Goal: Check status

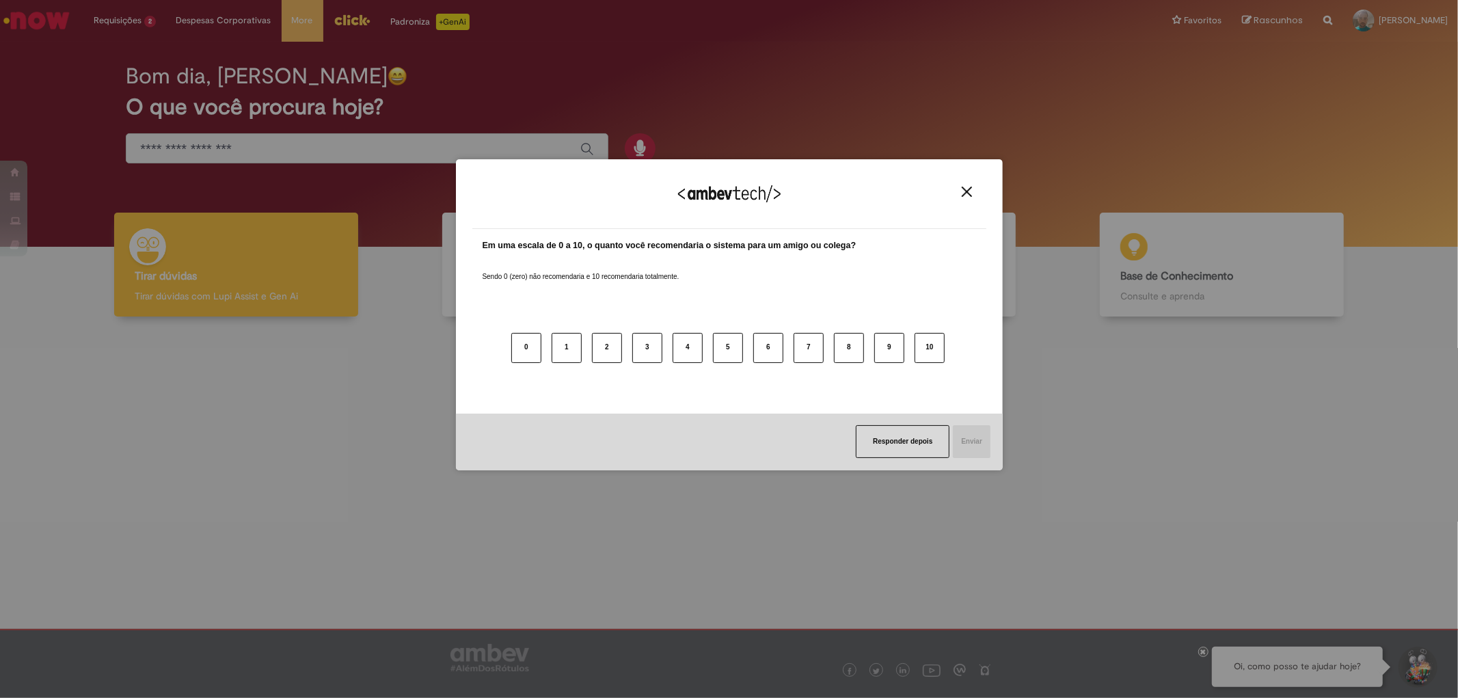
click at [957, 189] on button "Close" at bounding box center [966, 192] width 18 height 12
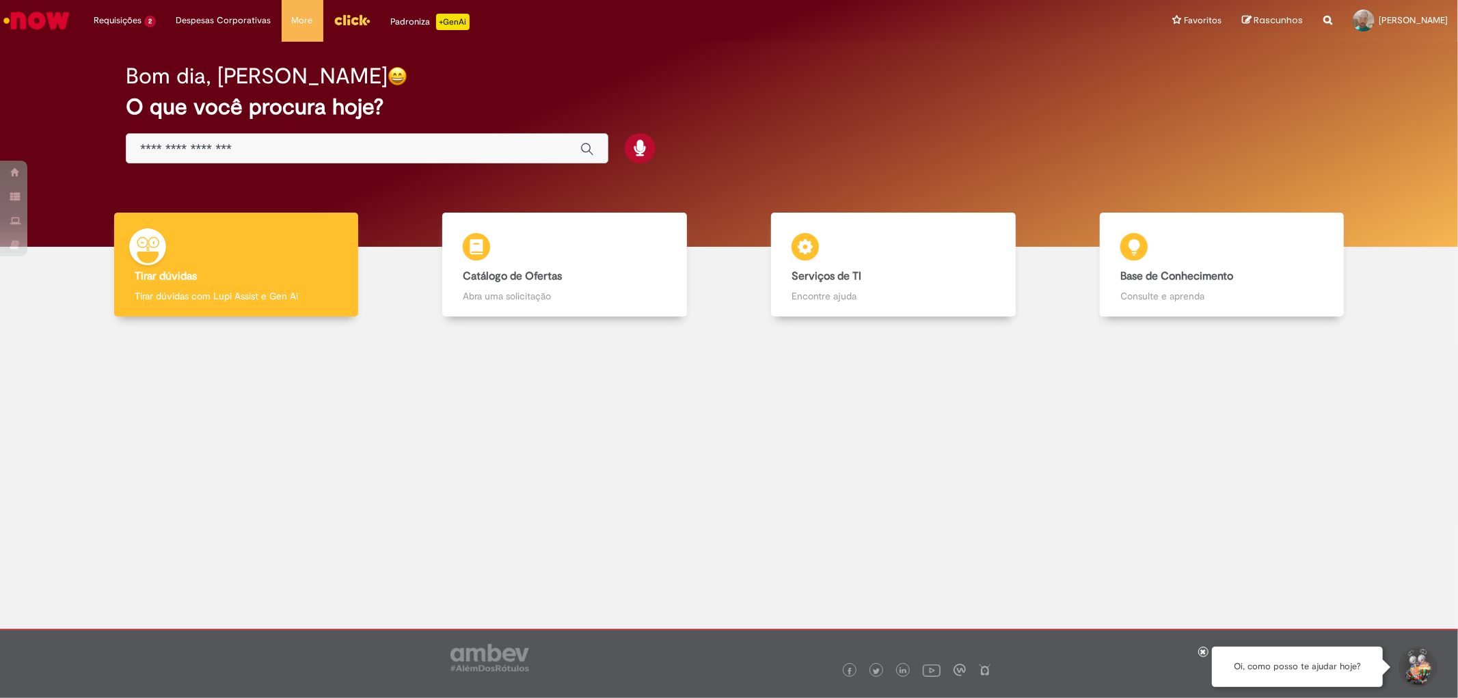
click at [808, 83] on div "Bom dia, [PERSON_NAME]" at bounding box center [728, 76] width 1205 height 24
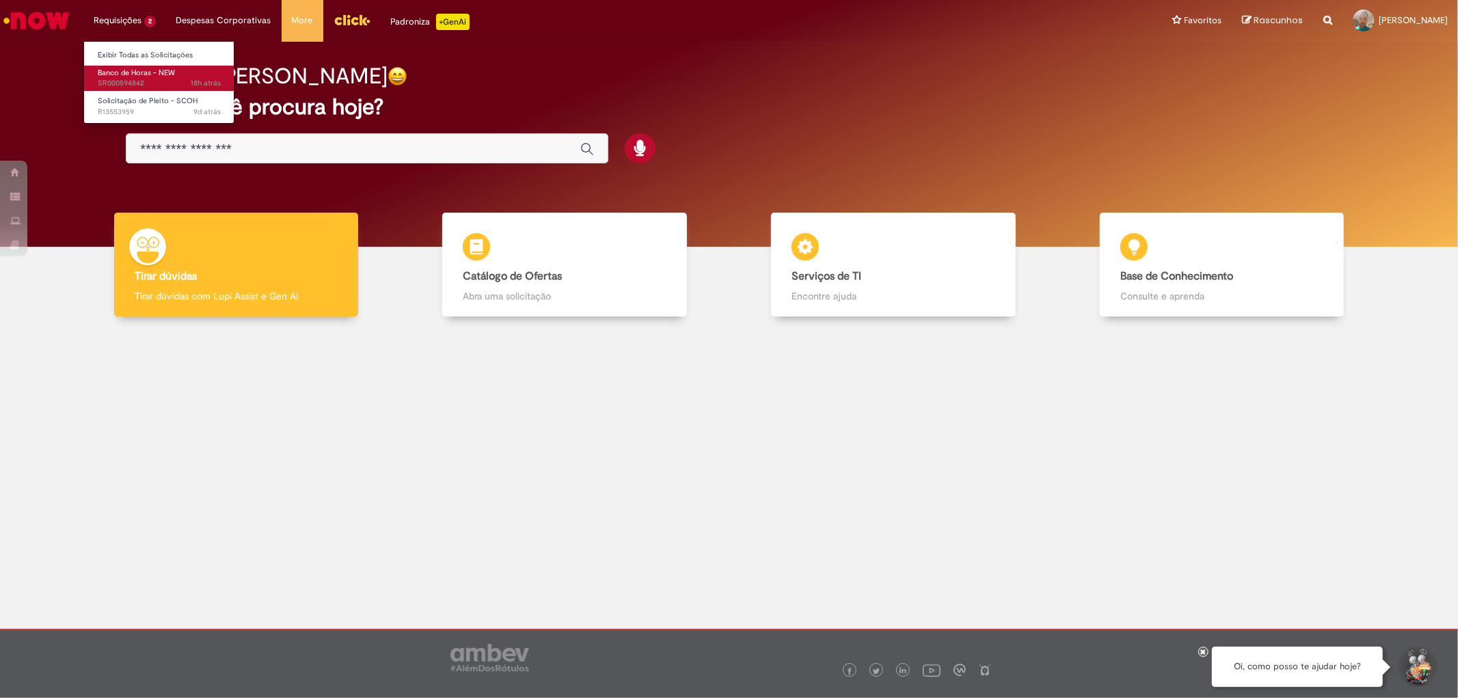
click at [160, 83] on span "18h atrás 18 horas atrás SR000594842" at bounding box center [159, 83] width 123 height 11
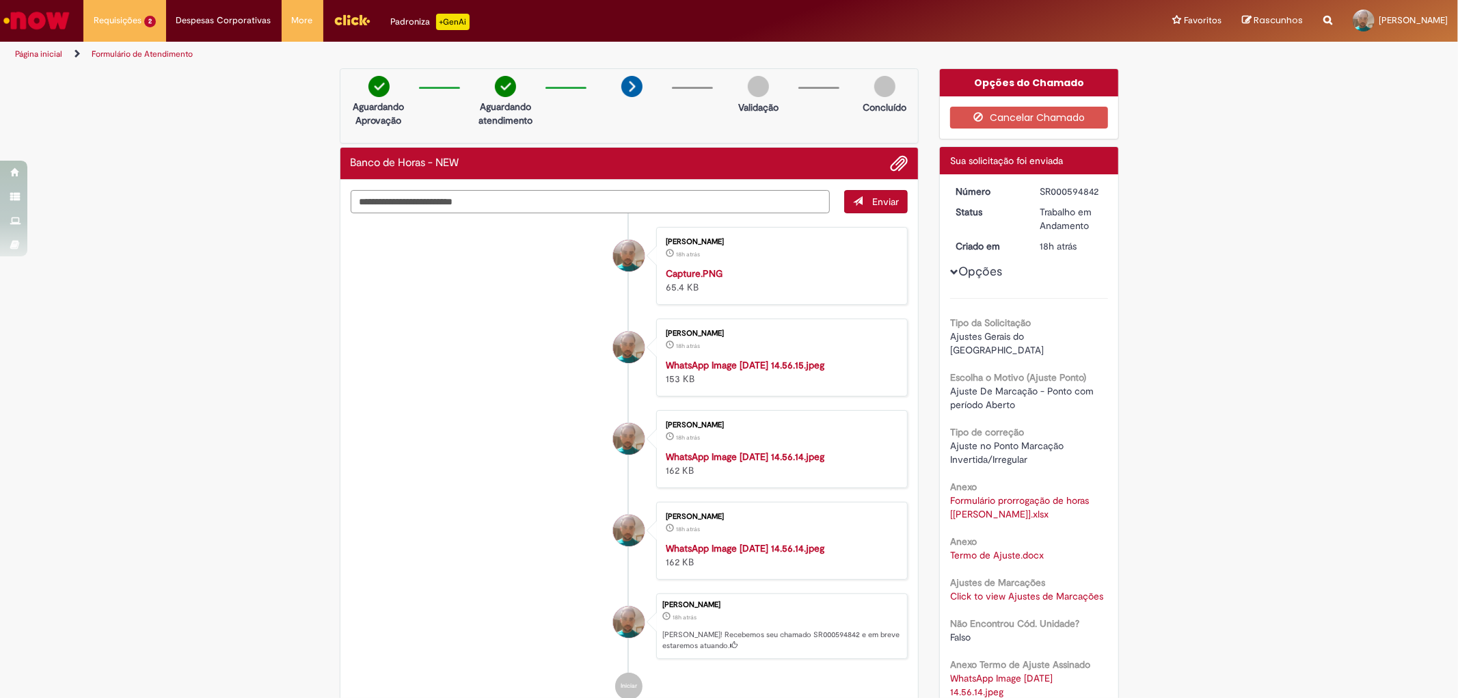
click at [494, 194] on textarea "Digite sua mensagem aqui..." at bounding box center [591, 201] width 480 height 23
drag, startPoint x: 1191, startPoint y: 172, endPoint x: 1205, endPoint y: 159, distance: 18.4
click at [1192, 172] on div "Verificar Código de Barras Aguardando Aprovação Aguardando atendimento Validaçã…" at bounding box center [729, 651] width 1458 height 1166
click at [1246, 124] on div "Verificar Código de Barras Aguardando Aprovação Aguardando atendimento Validaçã…" at bounding box center [729, 651] width 1458 height 1166
click at [476, 206] on textarea "Digite sua mensagem aqui..." at bounding box center [591, 201] width 480 height 23
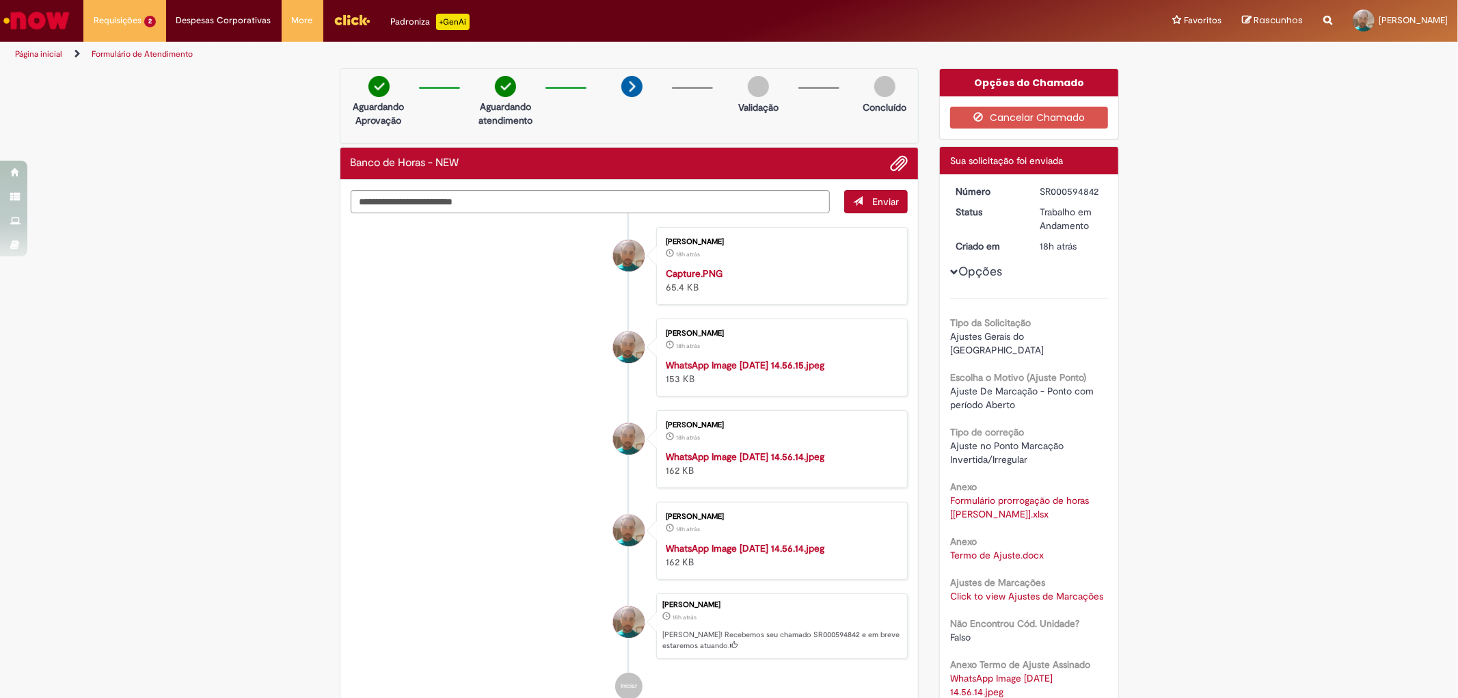
click at [83, 204] on div "Verificar Código de Barras Aguardando Aprovação Aguardando atendimento Validaçã…" at bounding box center [729, 651] width 1458 height 1166
